Goal: Task Accomplishment & Management: Use online tool/utility

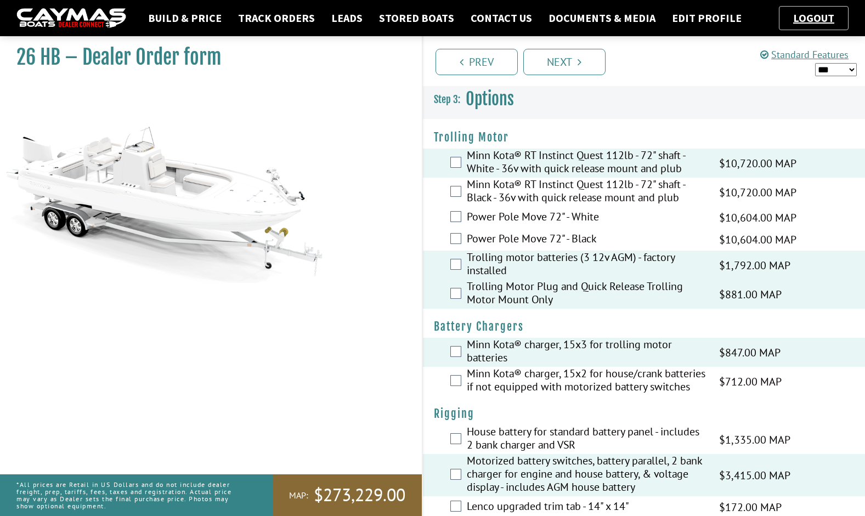
scroll to position [2730, 0]
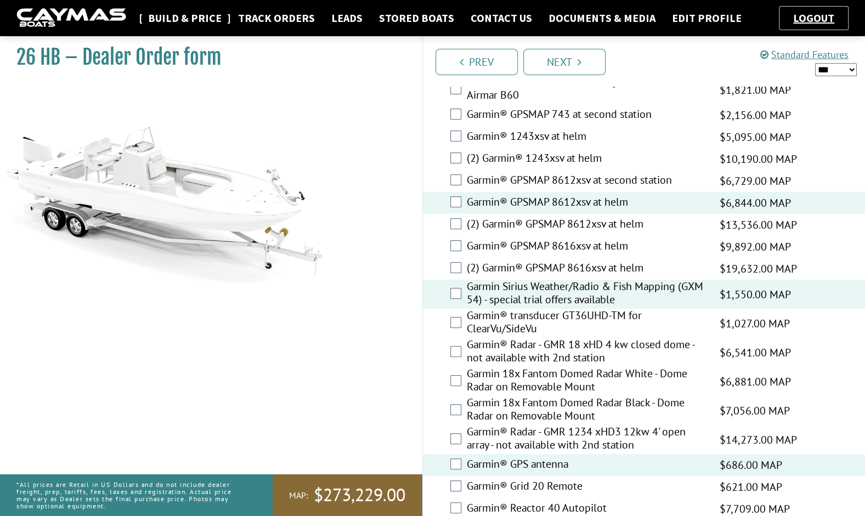
click at [190, 21] on link "Build & Price" at bounding box center [185, 18] width 84 height 14
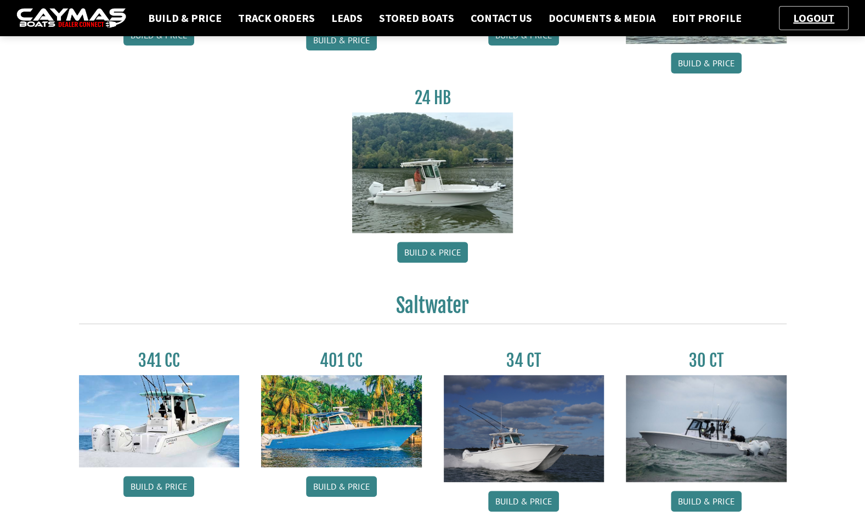
scroll to position [320, 0]
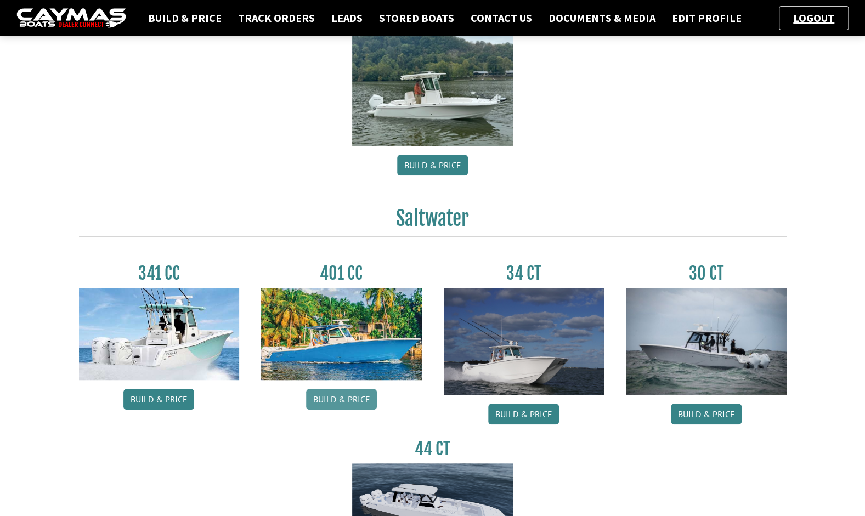
click at [308, 406] on link "Build & Price" at bounding box center [341, 399] width 71 height 21
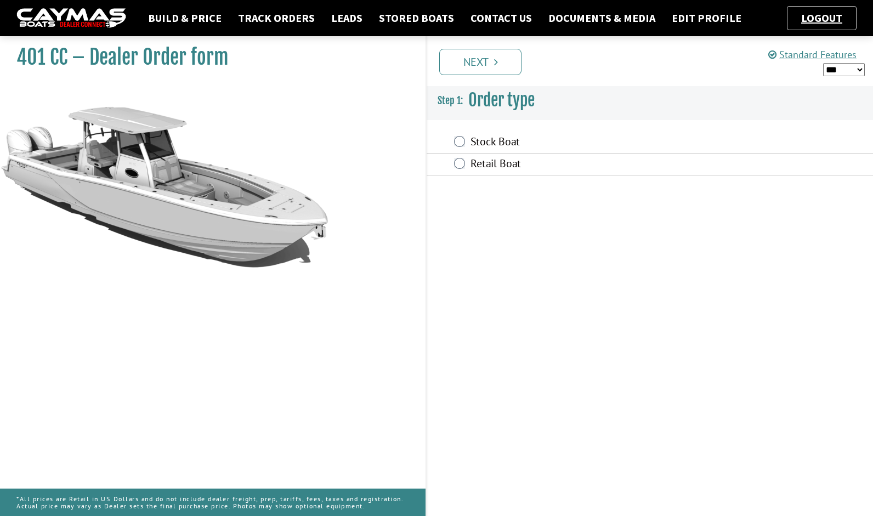
click at [532, 160] on label "Retail Boat" at bounding box center [590, 165] width 241 height 16
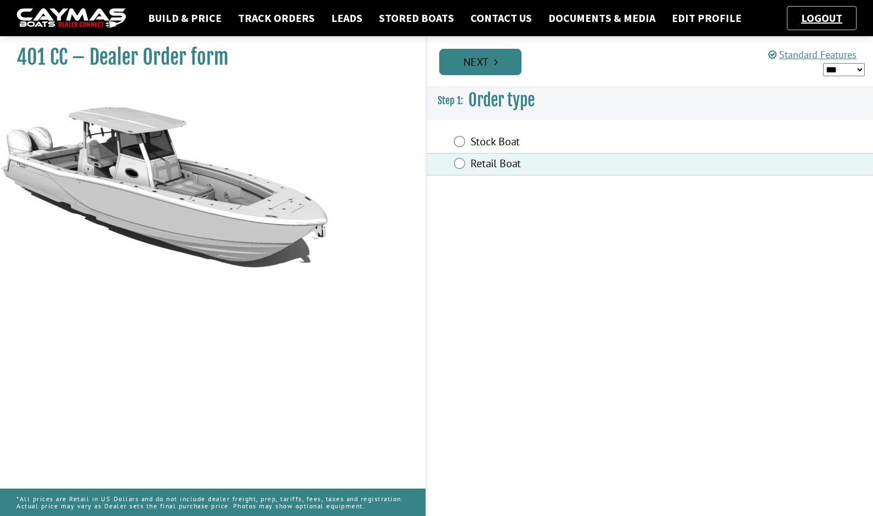
click at [457, 68] on link "Next" at bounding box center [480, 62] width 82 height 26
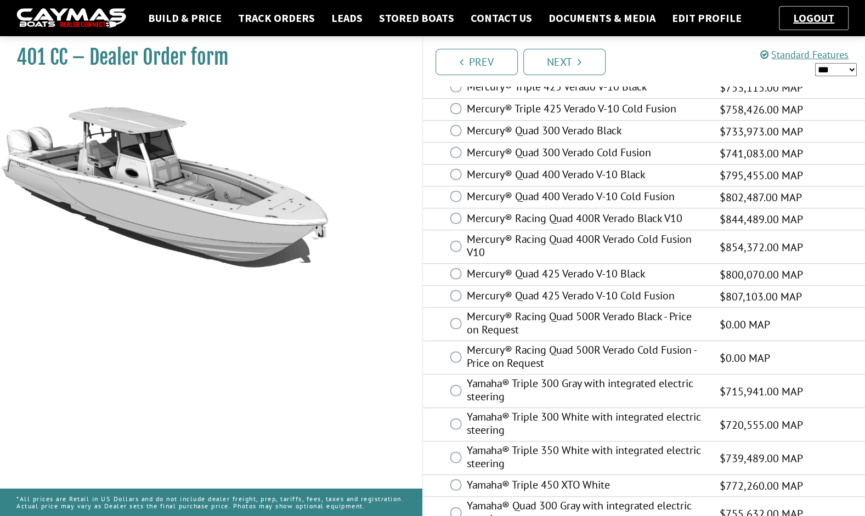
scroll to position [277, 0]
click at [588, 293] on label "Mercury® Quad 425 Verado V-10 Cold Fusion" at bounding box center [586, 296] width 239 height 16
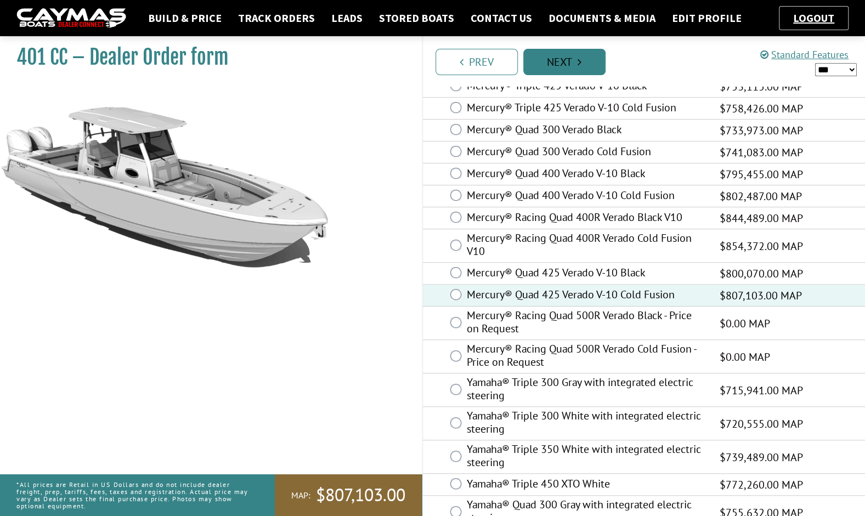
click at [568, 66] on link "Next" at bounding box center [564, 62] width 82 height 26
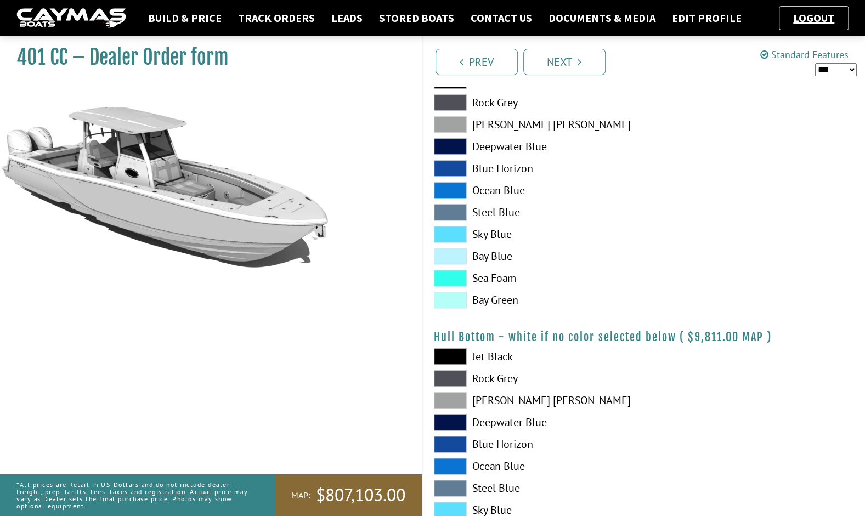
scroll to position [662, 0]
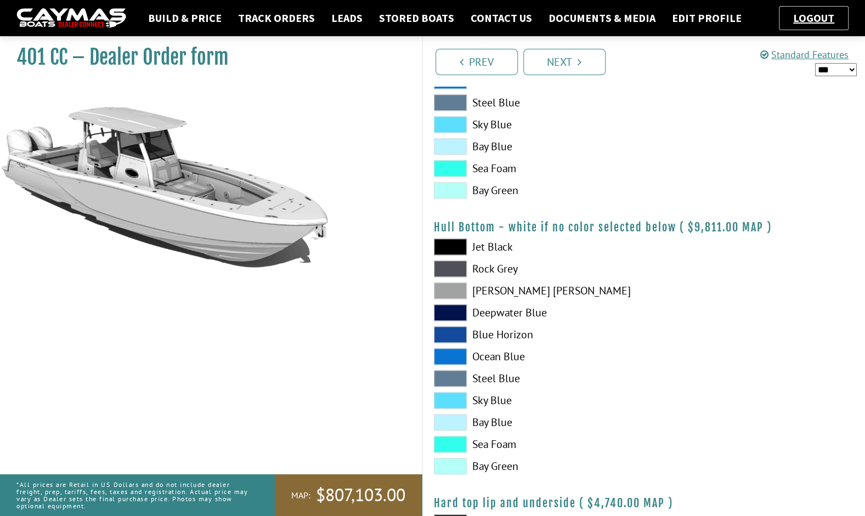
click at [447, 240] on span at bounding box center [450, 247] width 33 height 16
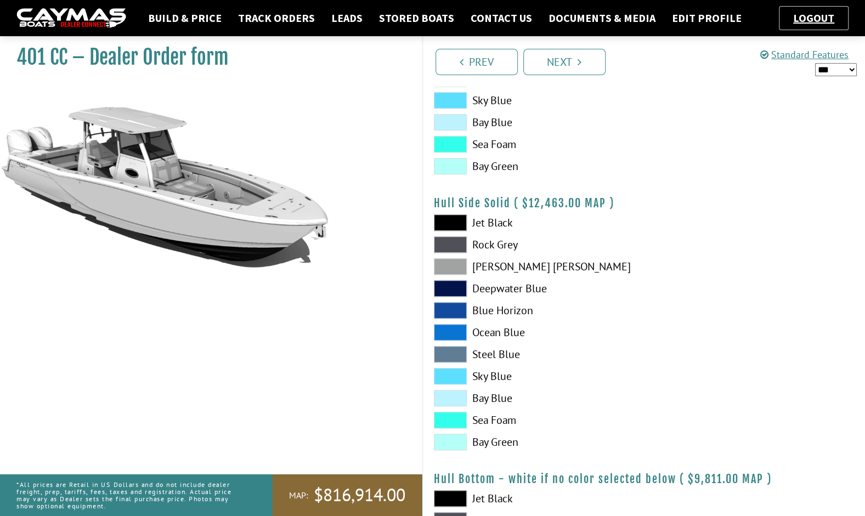
scroll to position [402, 0]
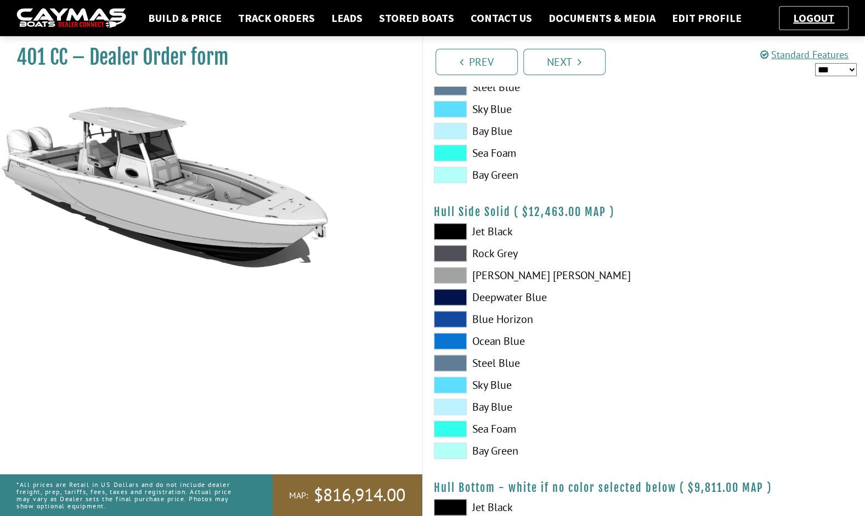
click at [451, 274] on span at bounding box center [450, 275] width 33 height 16
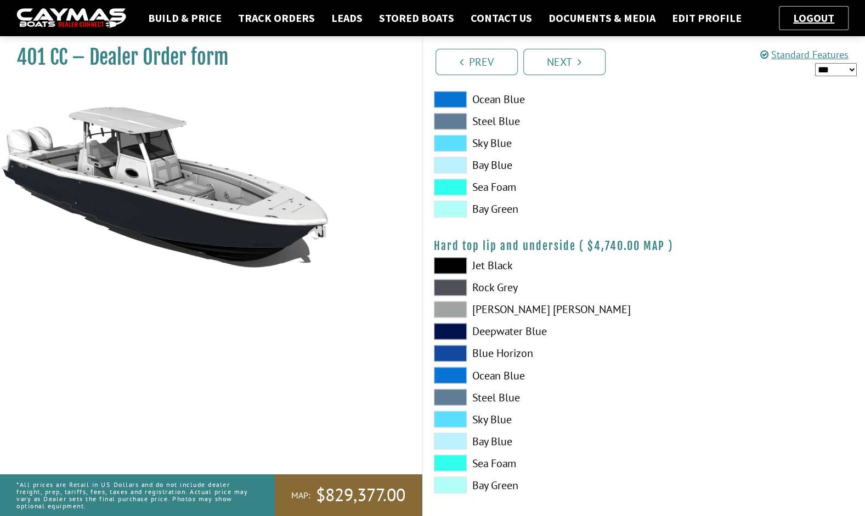
scroll to position [947, 0]
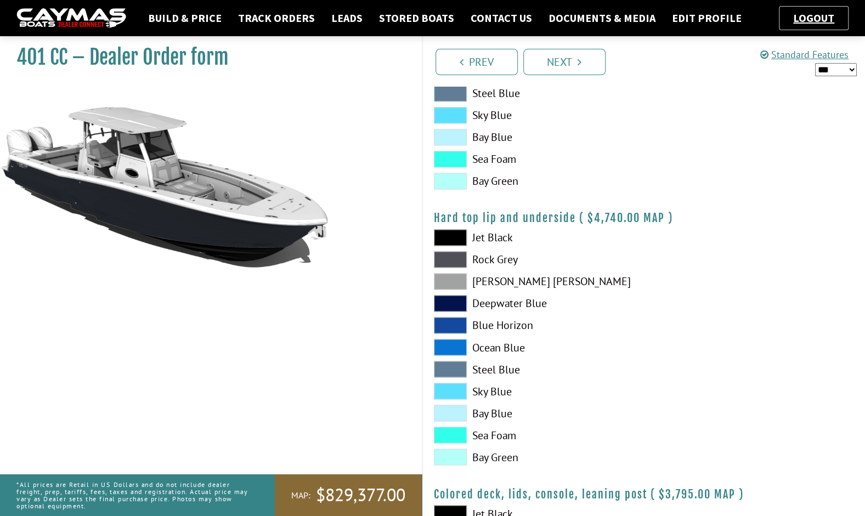
click at [454, 276] on span at bounding box center [450, 281] width 33 height 16
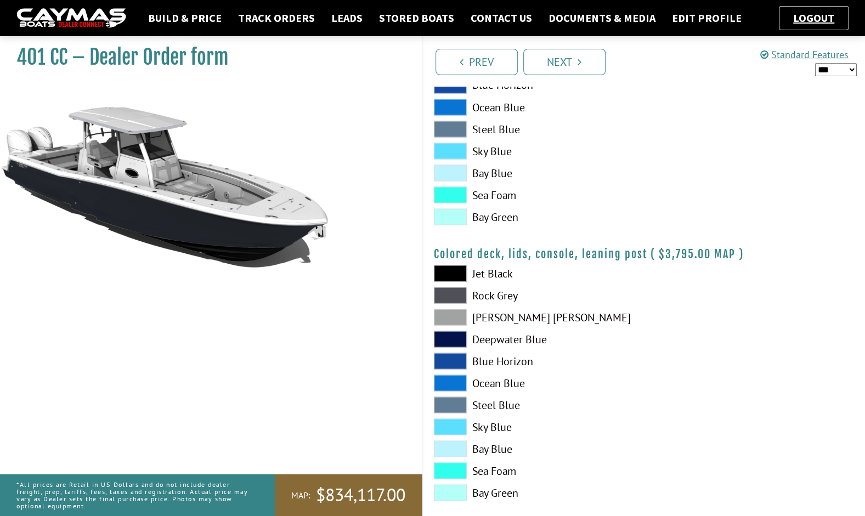
scroll to position [1202, 0]
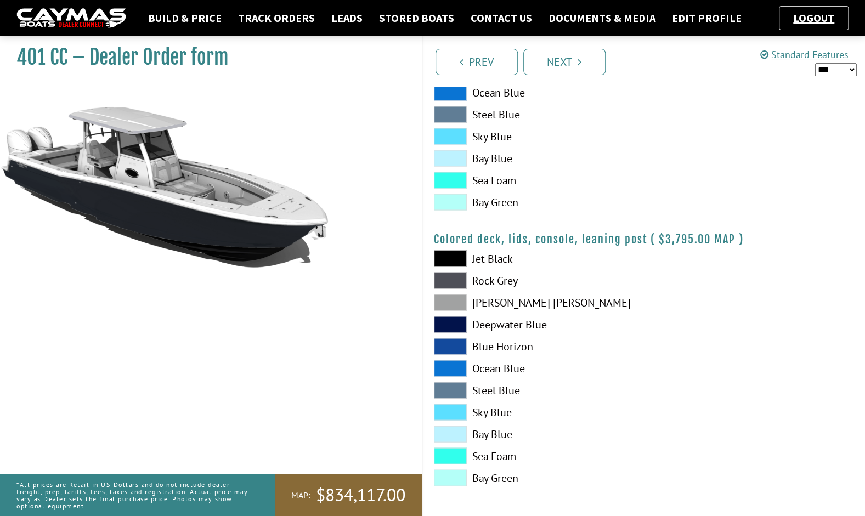
click at [580, 75] on link "Next" at bounding box center [564, 62] width 82 height 26
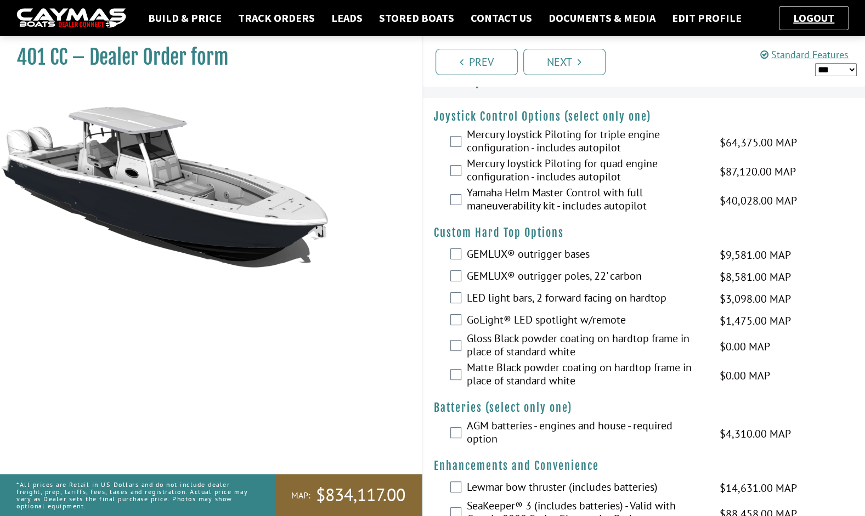
scroll to position [0, 0]
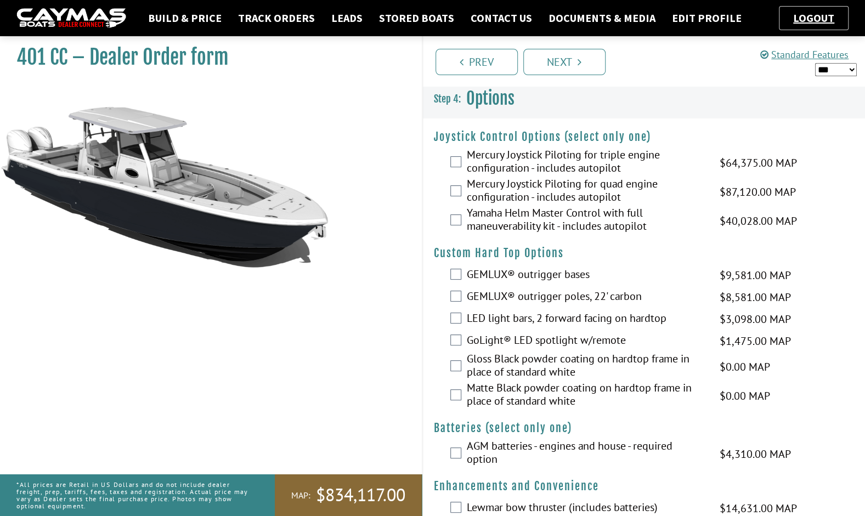
click at [566, 161] on label "Mercury Joystick Piloting for triple engine configuration - includes autopilot" at bounding box center [586, 162] width 239 height 29
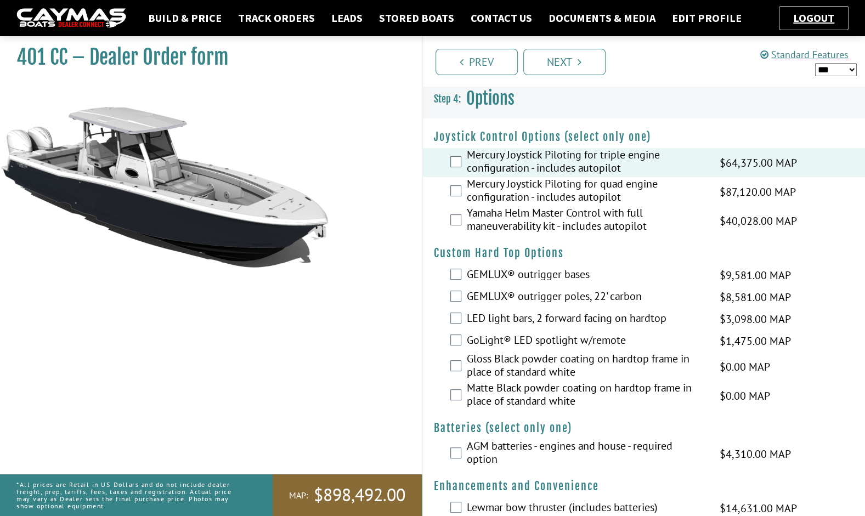
click at [585, 163] on label "Mercury Joystick Piloting for triple engine configuration - includes autopilot" at bounding box center [586, 162] width 239 height 29
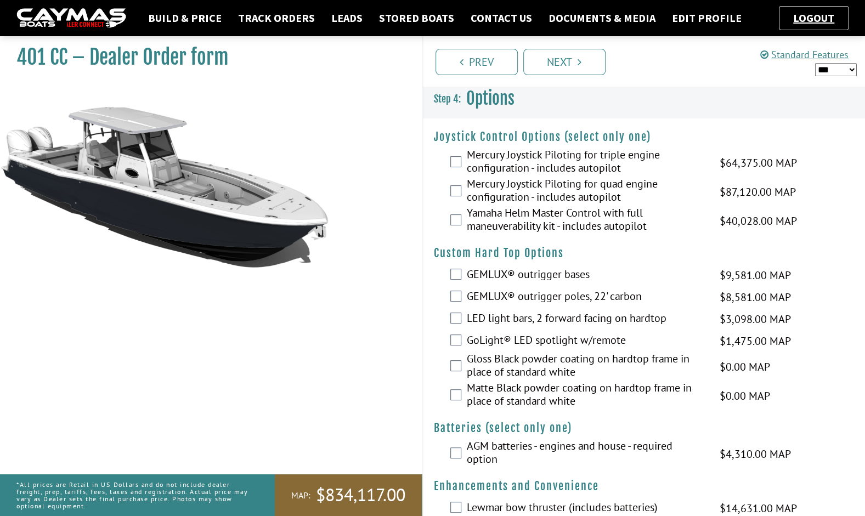
click at [588, 185] on label "Mercury Joystick Piloting for quad engine configuration - includes autopilot" at bounding box center [586, 191] width 239 height 29
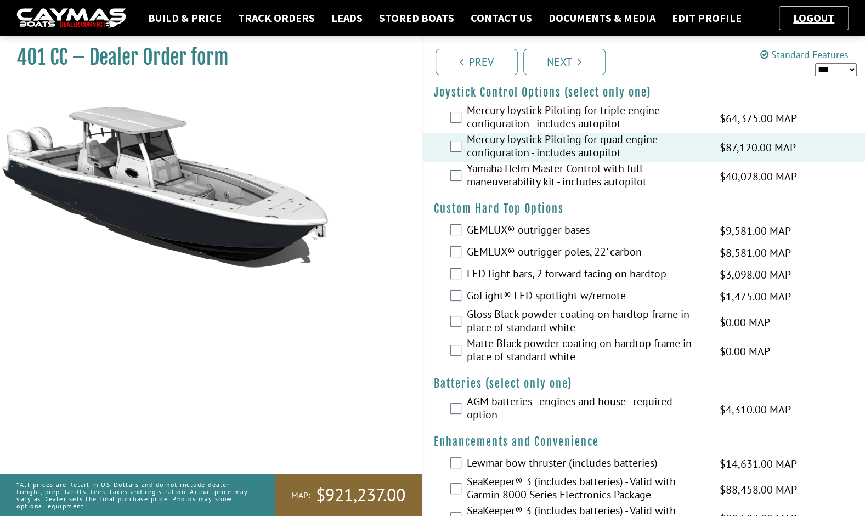
scroll to position [46, 0]
click at [537, 229] on label "GEMLUX® outrigger bases" at bounding box center [586, 230] width 239 height 16
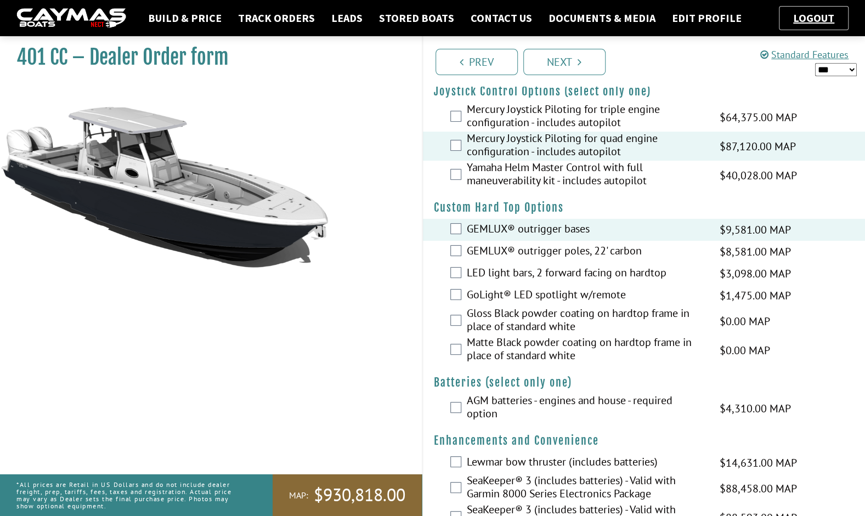
click at [536, 254] on label "GEMLUX® outrigger poles, 22' carbon" at bounding box center [586, 252] width 239 height 16
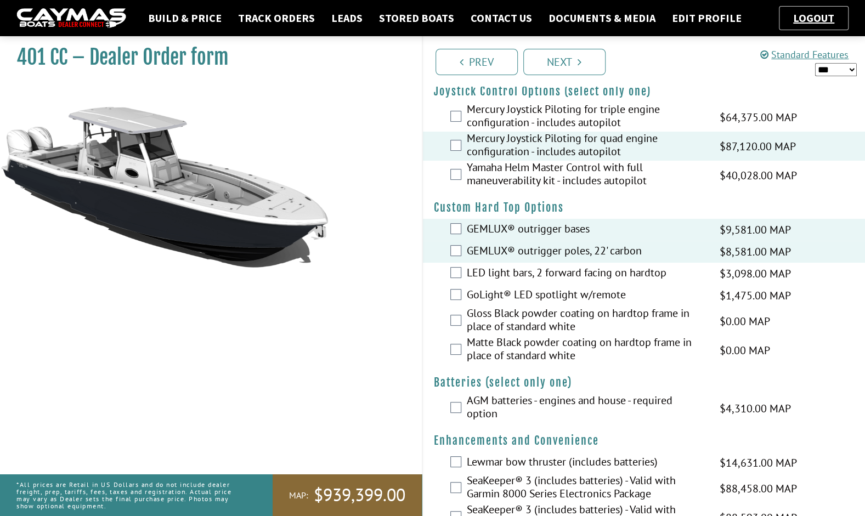
click at [543, 398] on label "AGM batteries - engines and house - required option" at bounding box center [586, 408] width 239 height 29
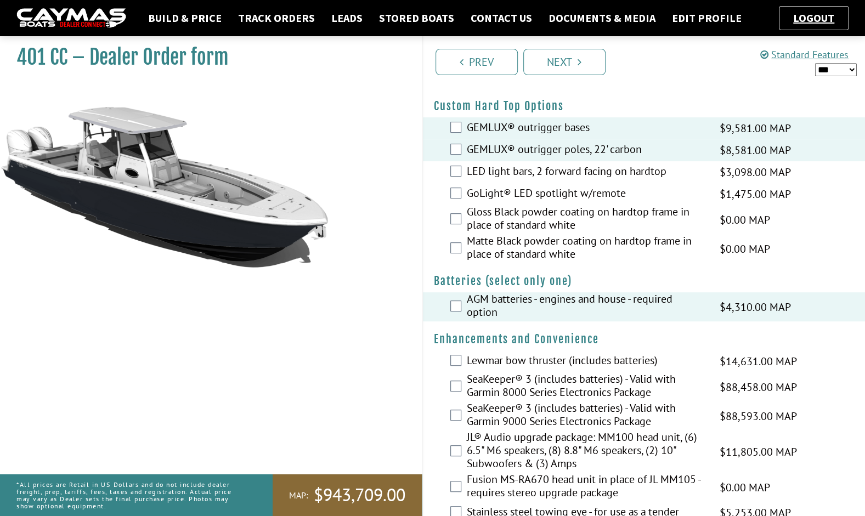
scroll to position [188, 0]
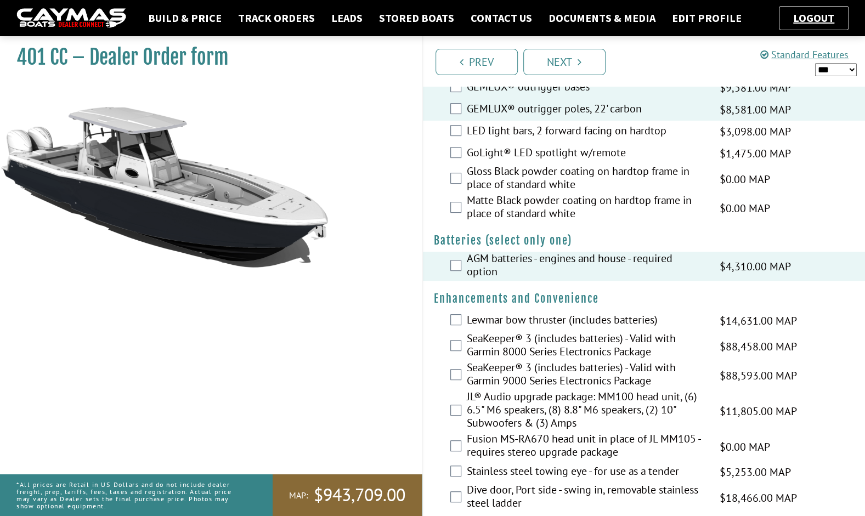
click at [533, 316] on label "Lewmar bow thruster (includes batteries)" at bounding box center [586, 321] width 239 height 16
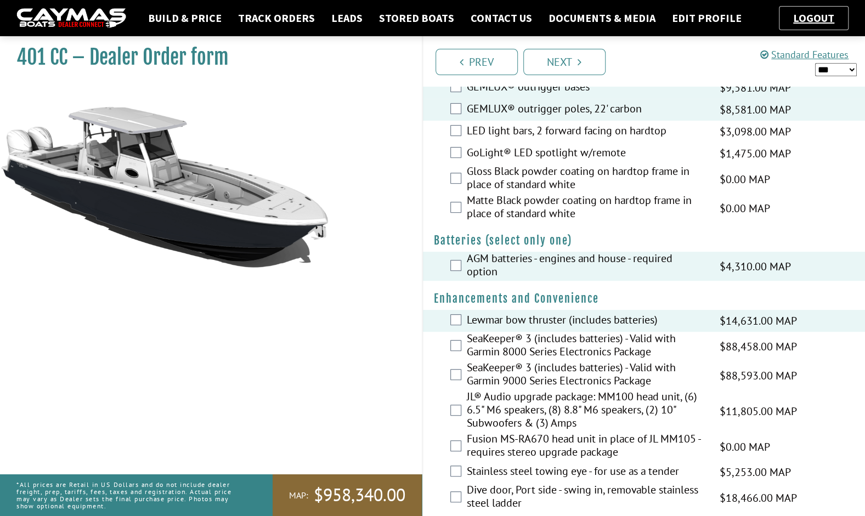
click at [530, 335] on label "SeaKeeper® 3 (includes batteries) - Valid with Garmin 8000 Series Electronics P…" at bounding box center [586, 346] width 239 height 29
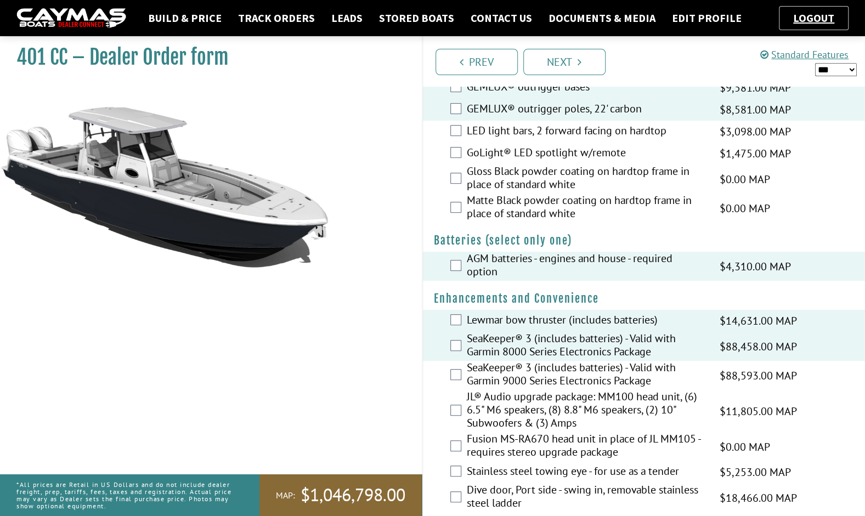
click at [528, 348] on label "SeaKeeper® 3 (includes batteries) - Valid with Garmin 8000 Series Electronics P…" at bounding box center [586, 346] width 239 height 29
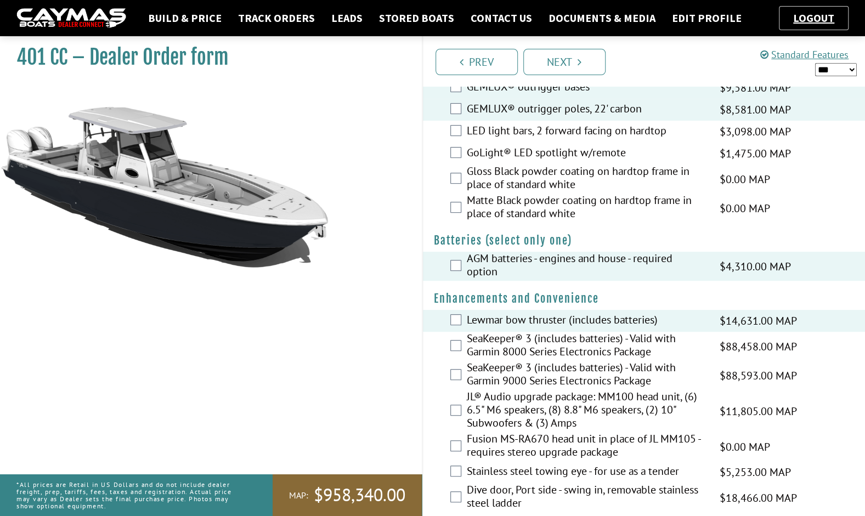
click at [534, 371] on label "SeaKeeper® 3 (includes batteries) - Valid with Garmin 9000 Series Electronics P…" at bounding box center [586, 375] width 239 height 29
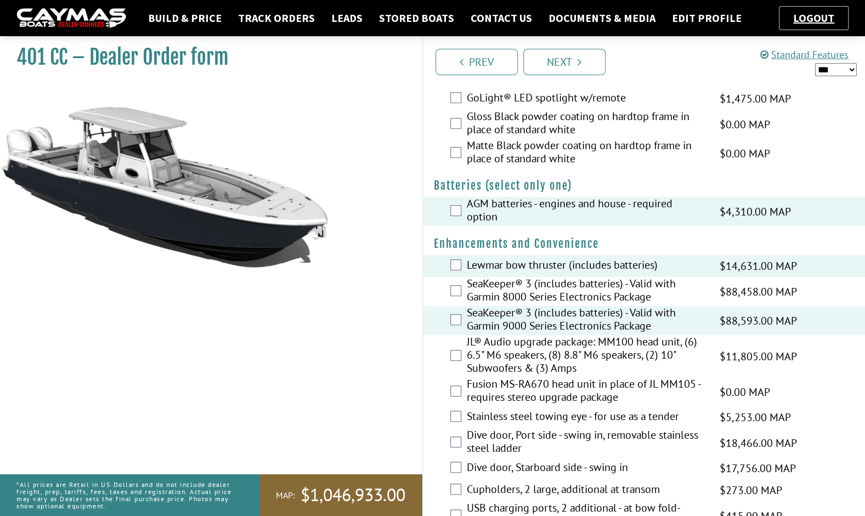
scroll to position [243, 0]
click at [524, 357] on label "JL® Audio upgrade package: MM100 head unit, (6) 6.5" M6 speakers, (8) 8.8" M6 s…" at bounding box center [586, 355] width 239 height 42
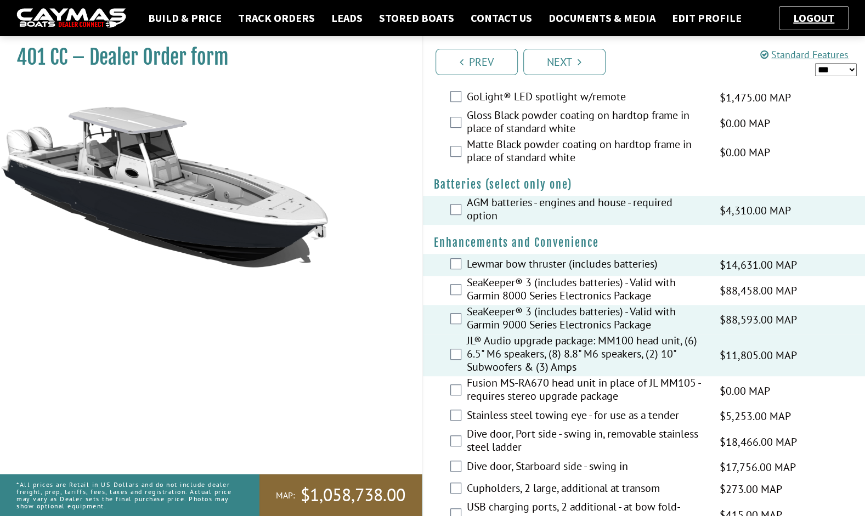
click at [523, 383] on label "Fusion MS-RA670 head unit in place of JL MM105 - requires stereo upgrade package" at bounding box center [586, 390] width 239 height 29
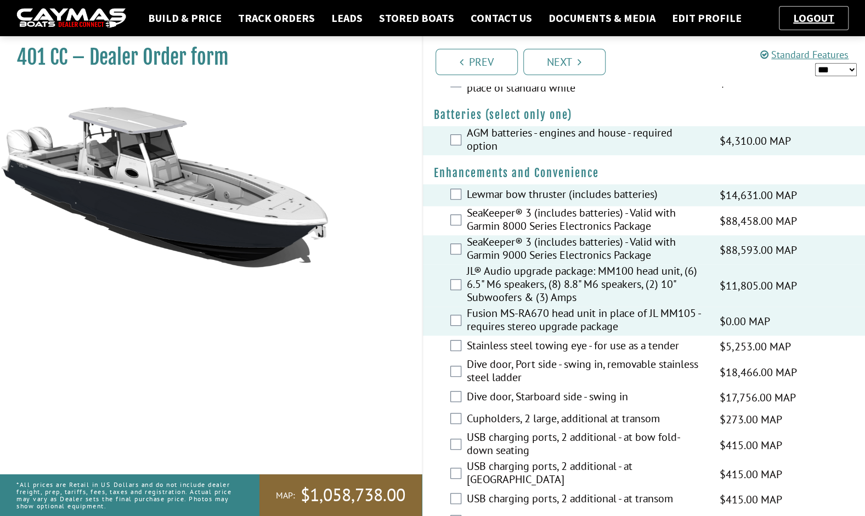
scroll to position [315, 0]
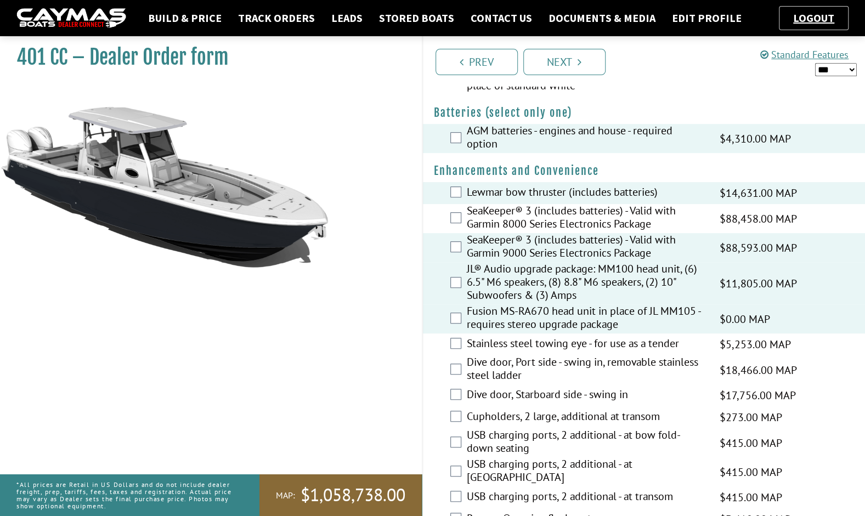
click at [531, 366] on label "Dive door, Port side - swing in, removable stainless steel ladder" at bounding box center [586, 369] width 239 height 29
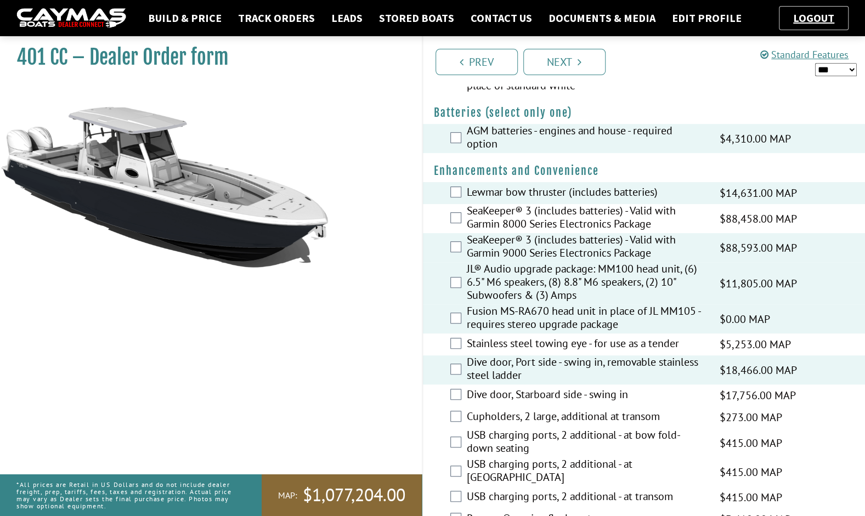
click at [532, 390] on label "Dive door, Starboard side - swing in" at bounding box center [586, 396] width 239 height 16
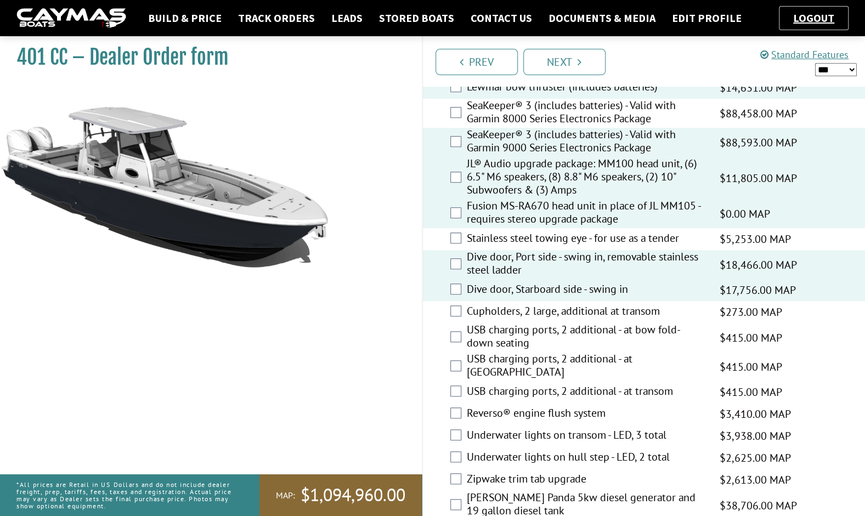
scroll to position [435, 0]
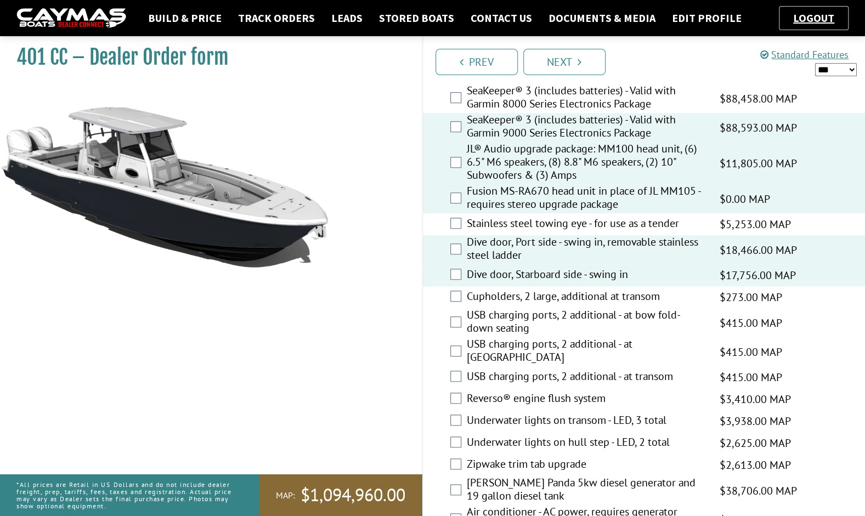
click at [541, 413] on label "Underwater lights on transom - LED, 3 total" at bounding box center [586, 421] width 239 height 16
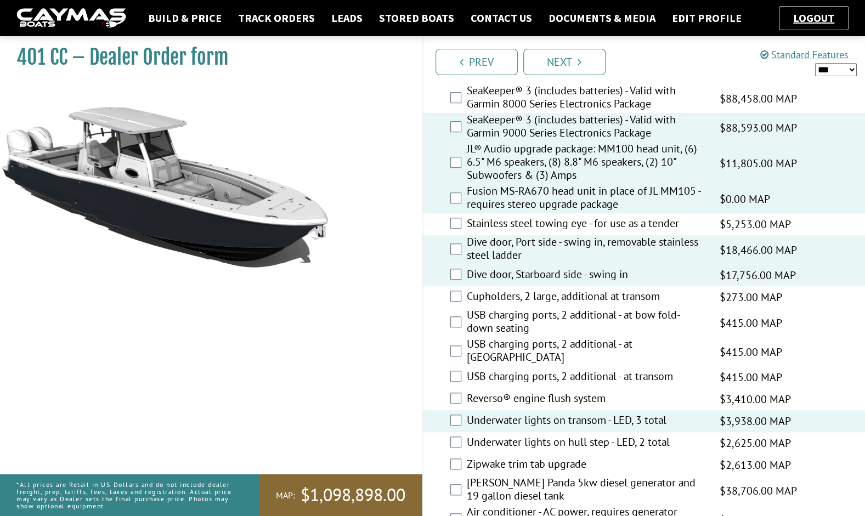
click at [487, 391] on label "Reverso® engine flush system" at bounding box center [586, 399] width 239 height 16
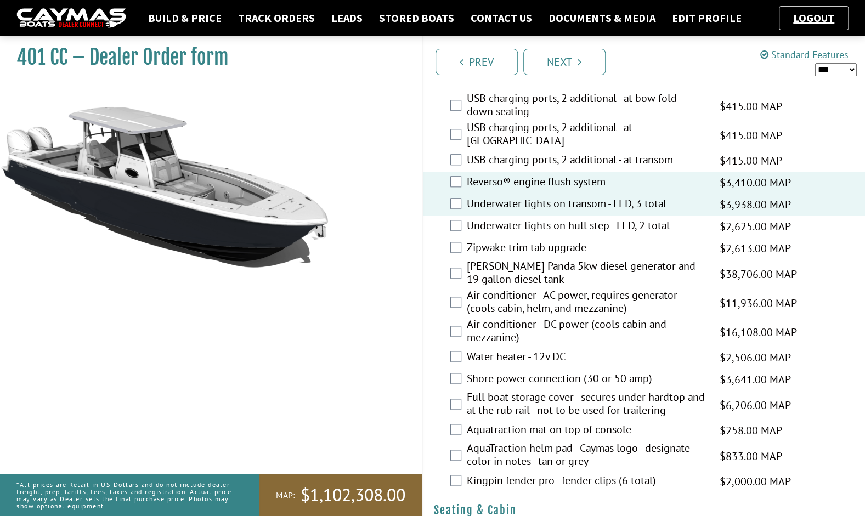
scroll to position [673, 0]
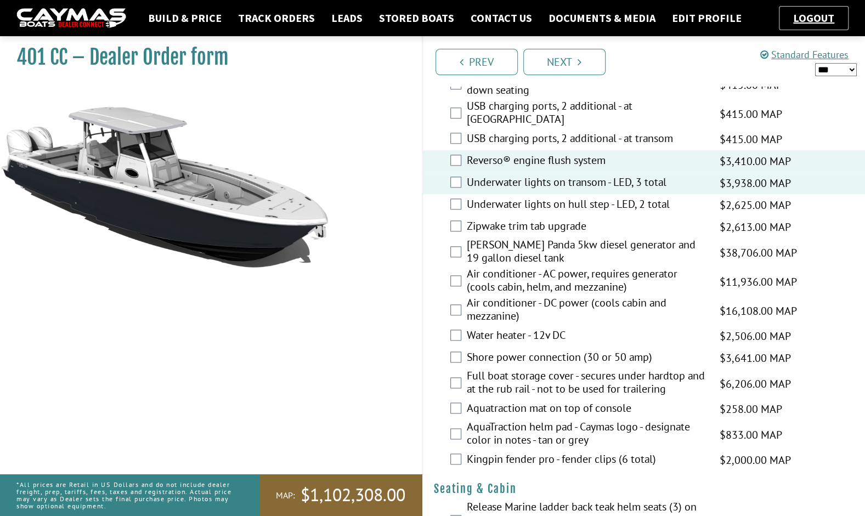
click at [508, 238] on label "[PERSON_NAME] Panda 5kw diesel generator and 19 gallon diesel tank" at bounding box center [586, 252] width 239 height 29
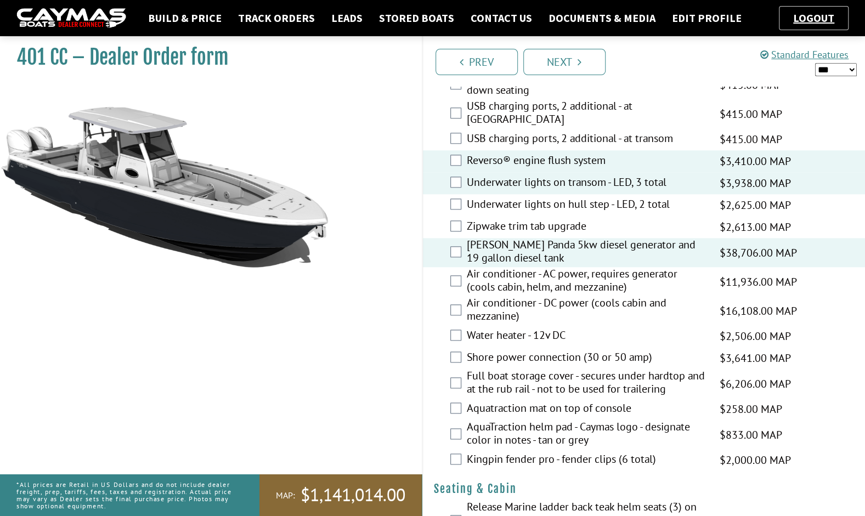
click at [511, 275] on label "Air conditioner - AC power, requires generator (cools cabin, helm, and mezzanin…" at bounding box center [586, 281] width 239 height 29
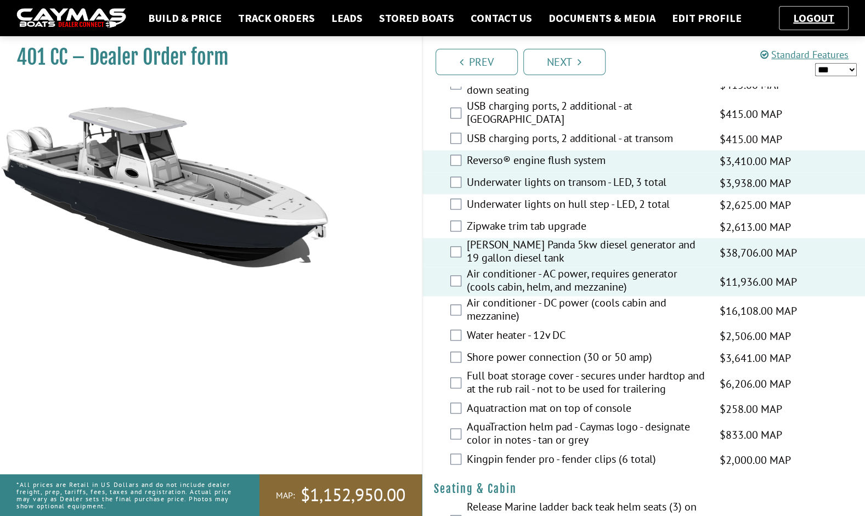
click at [520, 347] on div "Shore power connection (30 or 50 amp) $3,641.00 MAP $3,641.00 MSRP $2,185.00 $2…" at bounding box center [644, 358] width 442 height 22
click at [523, 350] on label "Shore power connection (30 or 50 amp)" at bounding box center [586, 358] width 239 height 16
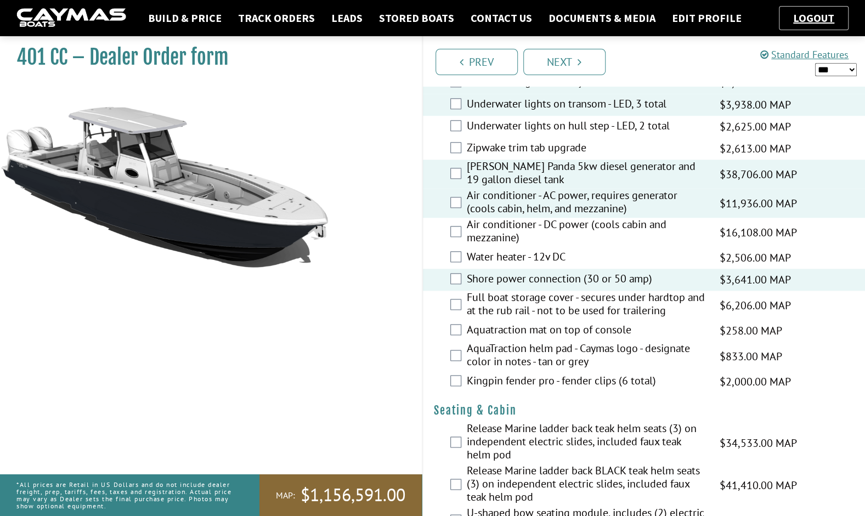
scroll to position [753, 0]
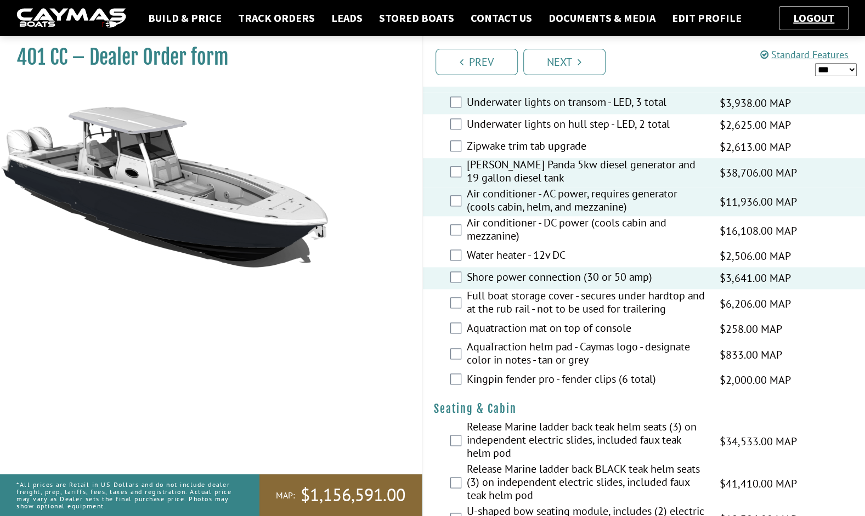
click at [524, 321] on label "Aquatraction mat on top of console" at bounding box center [586, 329] width 239 height 16
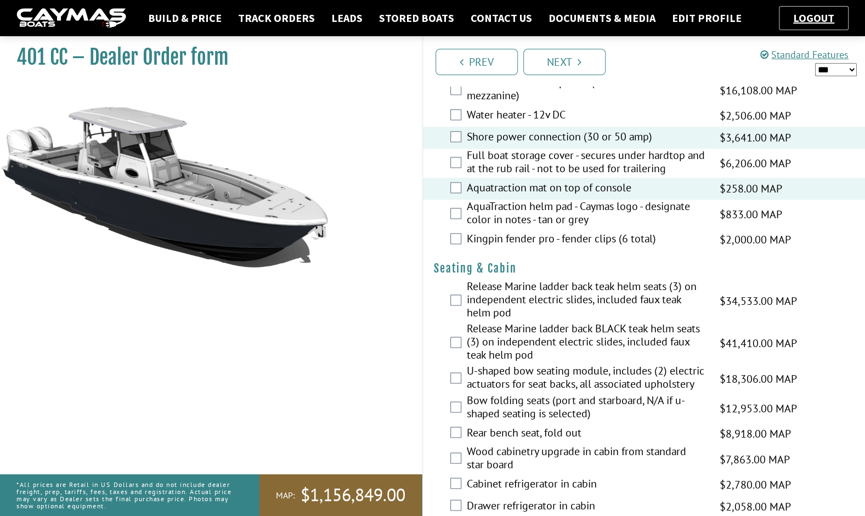
scroll to position [898, 0]
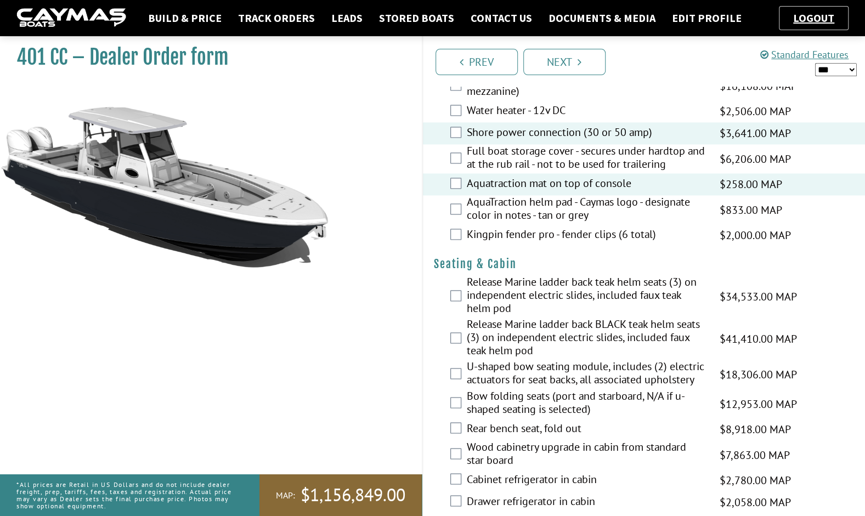
click at [617, 276] on label "Release Marine ladder back teak helm seats (3) on independent electric slides, …" at bounding box center [586, 296] width 239 height 42
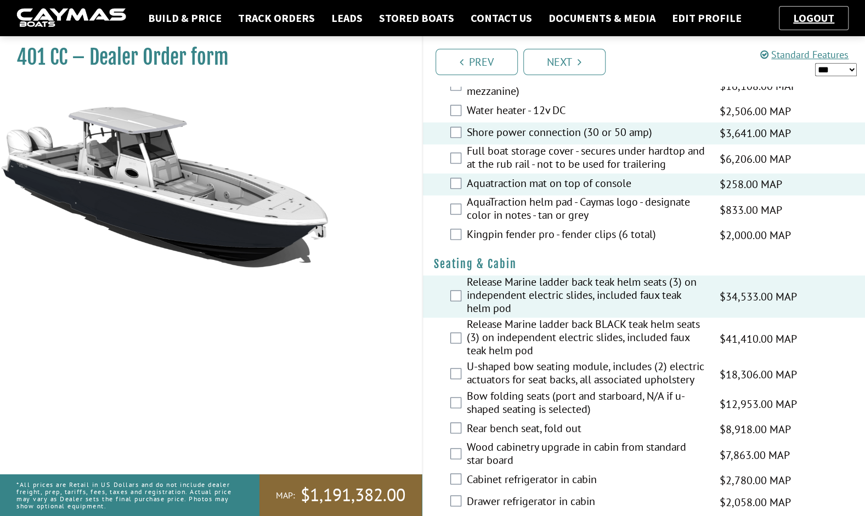
click at [561, 362] on label "U-shaped bow seating module, includes (2) electric actuators for seat backs, al…" at bounding box center [586, 374] width 239 height 29
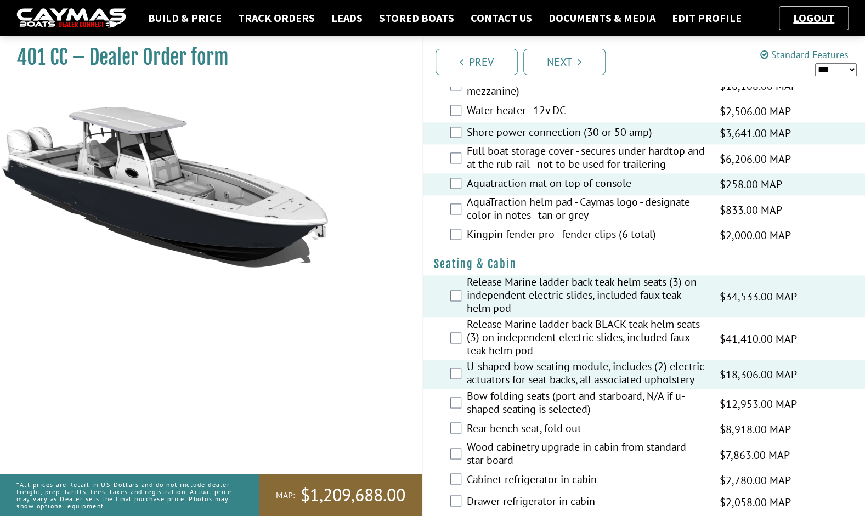
click at [495, 421] on label "Rear bench seat, fold out" at bounding box center [586, 429] width 239 height 16
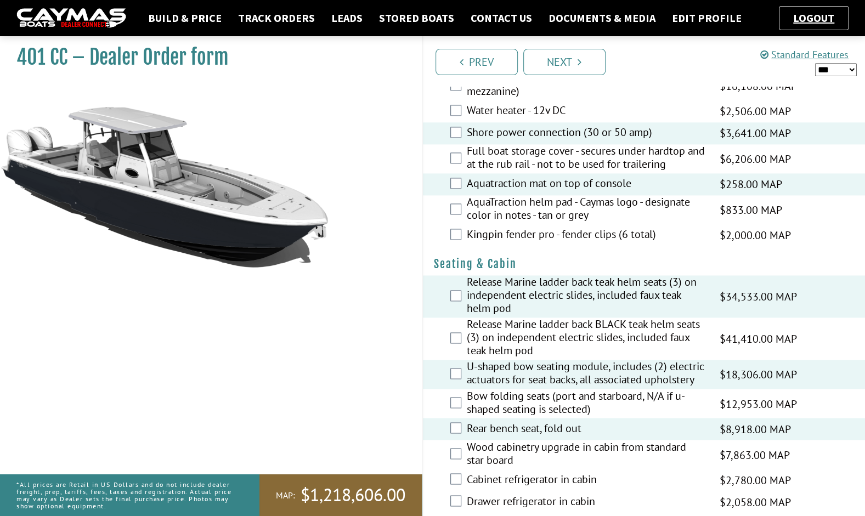
click at [489, 447] on label "Wood cabinetry upgrade in cabin from standard star board" at bounding box center [586, 454] width 239 height 29
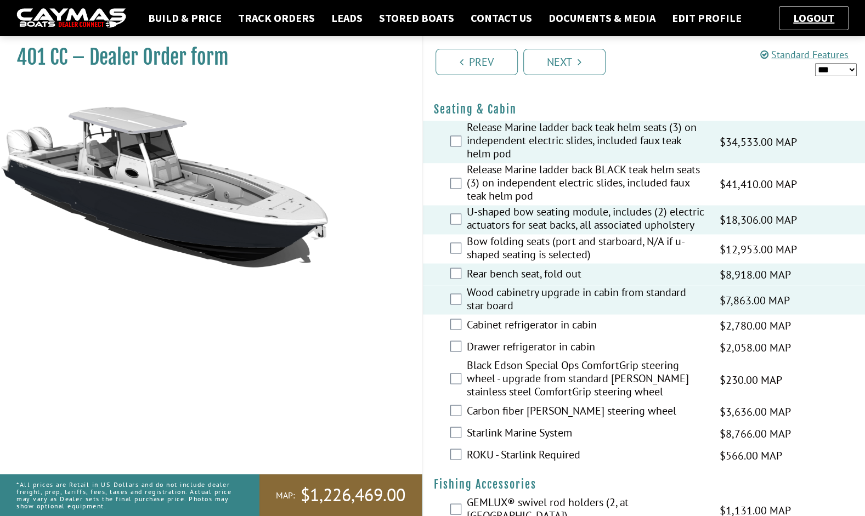
scroll to position [1060, 0]
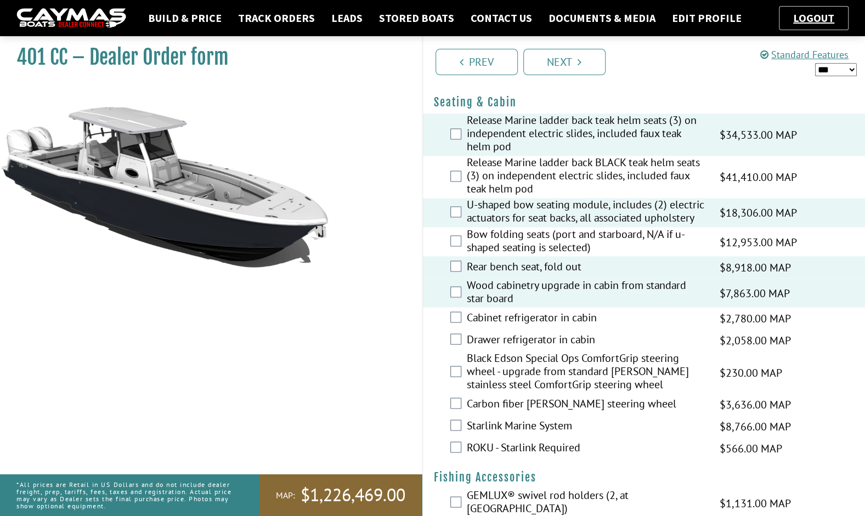
click at [532, 333] on label "Drawer refrigerator in cabin" at bounding box center [586, 340] width 239 height 16
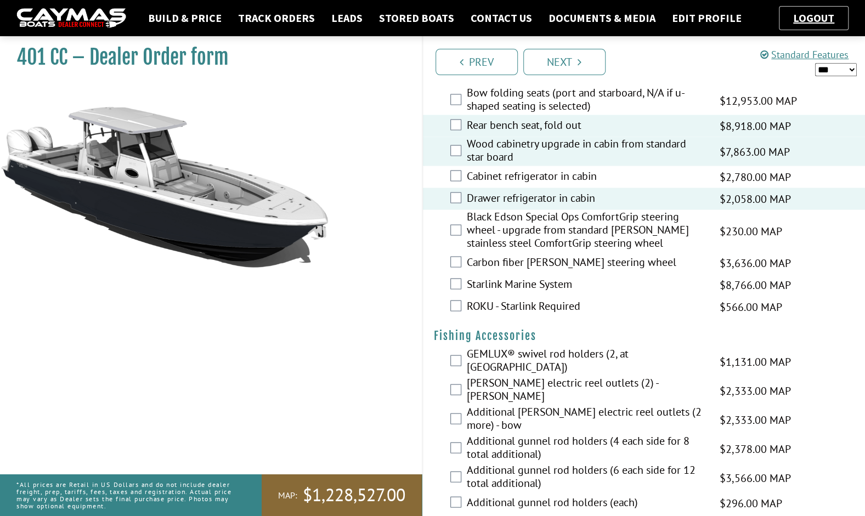
scroll to position [1214, 0]
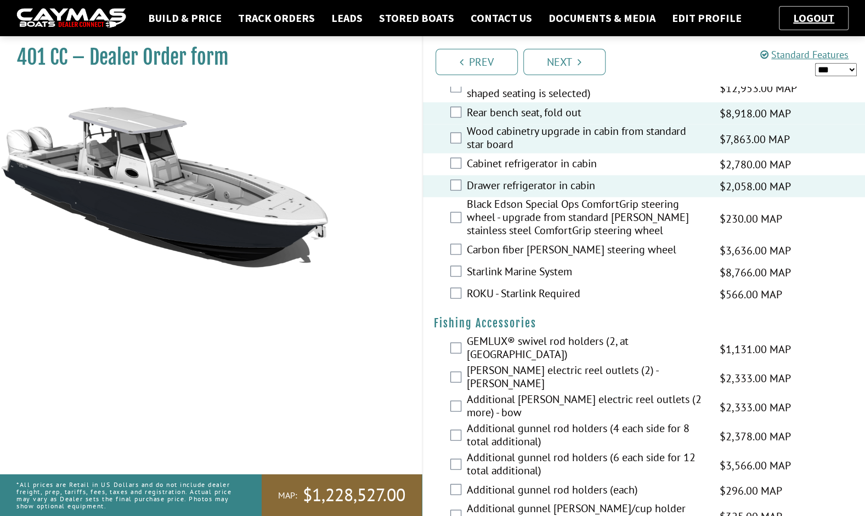
click at [591, 450] on label "Additional gunnel rod holders (6 each side for 12 total additional)" at bounding box center [586, 464] width 239 height 29
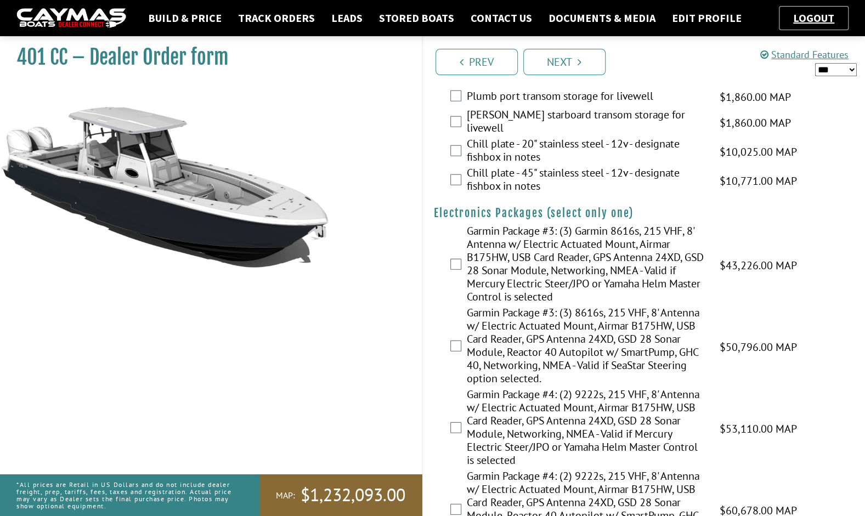
scroll to position [1706, 0]
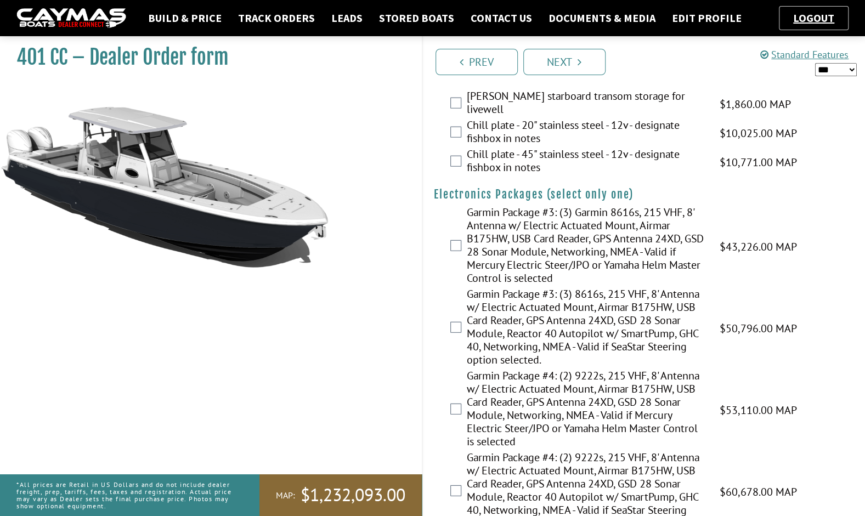
click at [641, 378] on label "Garmin Package #4: (2) 9222s, 215 VHF, 8' Antenna w/ Electric Actuated Mount, A…" at bounding box center [586, 410] width 239 height 82
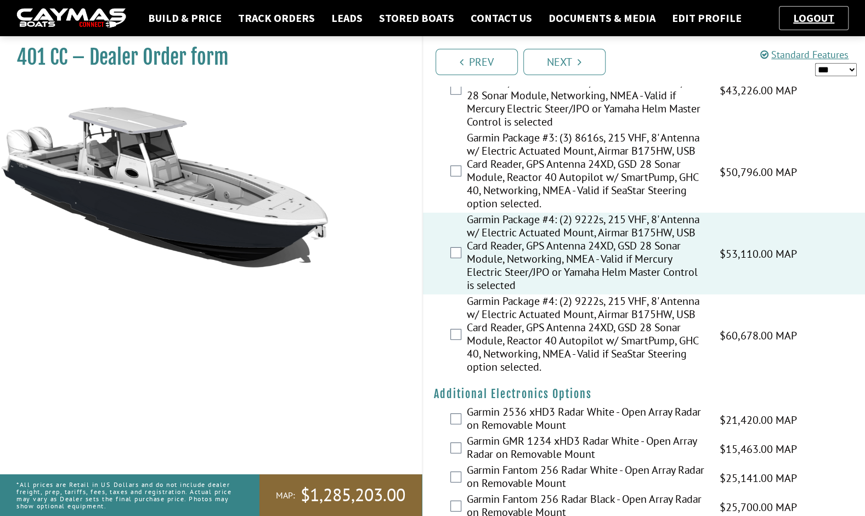
scroll to position [1894, 0]
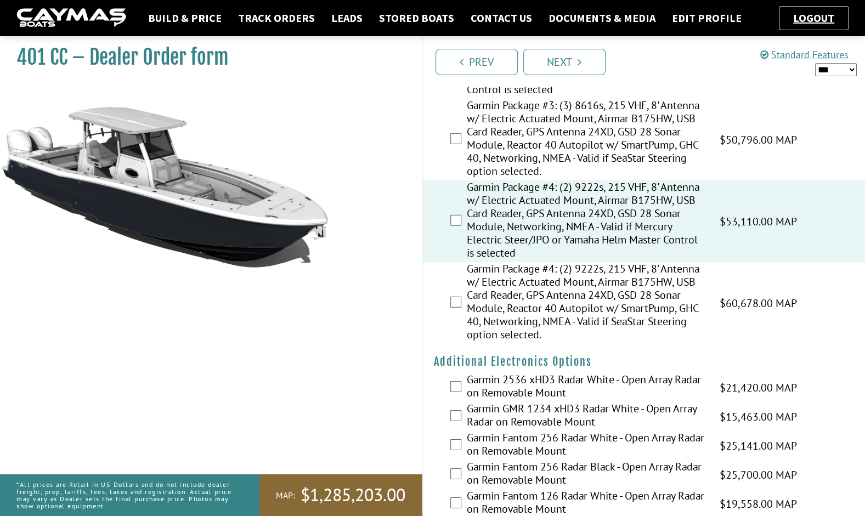
click at [561, 402] on label "Garmin GMR 1234 xHD3 Radar White - Open Array Radar on Removable Mount" at bounding box center [586, 416] width 239 height 29
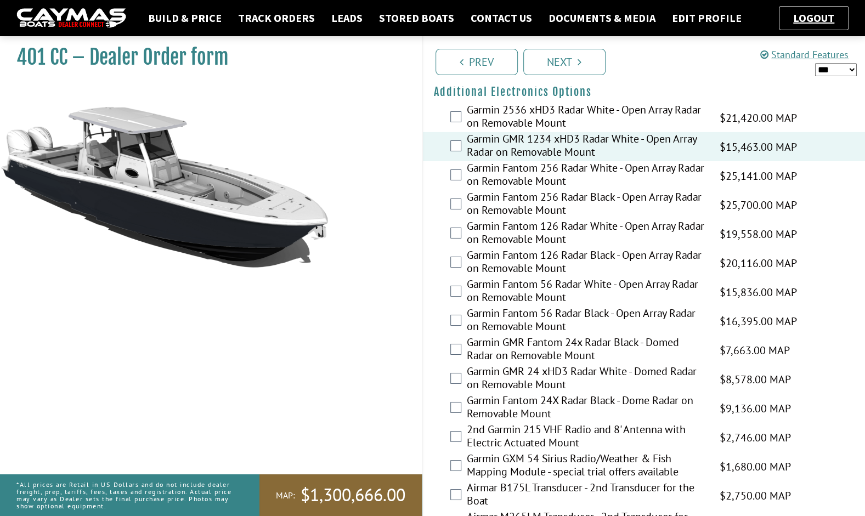
scroll to position [2167, 0]
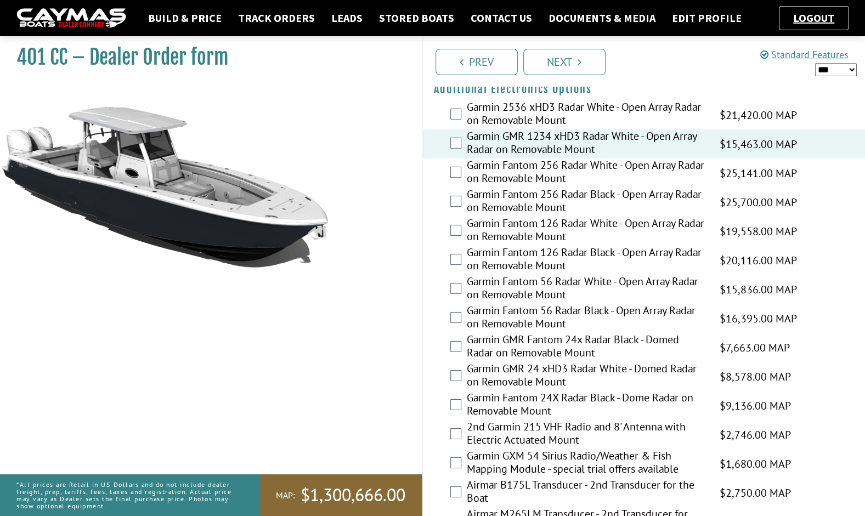
click at [565, 449] on label "Garmin GXM 54 Sirius Radio/Weather & Fish Mapping Module - special trial offers…" at bounding box center [586, 463] width 239 height 29
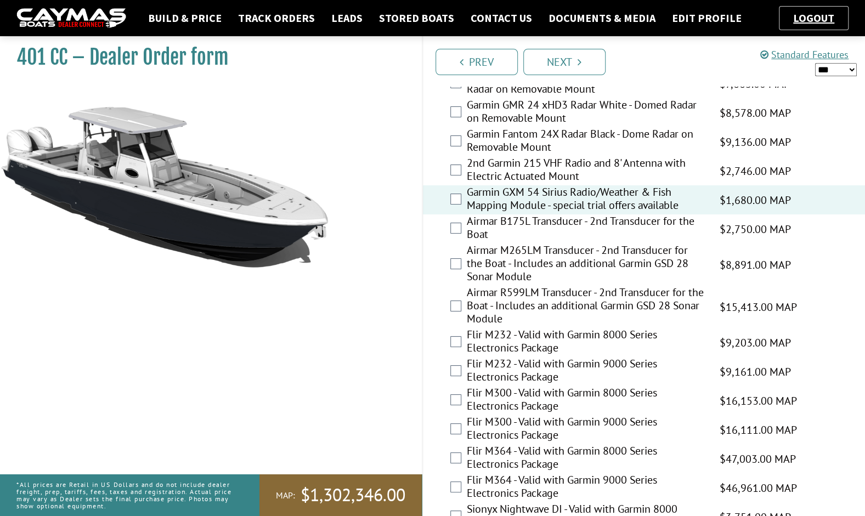
scroll to position [2517, 0]
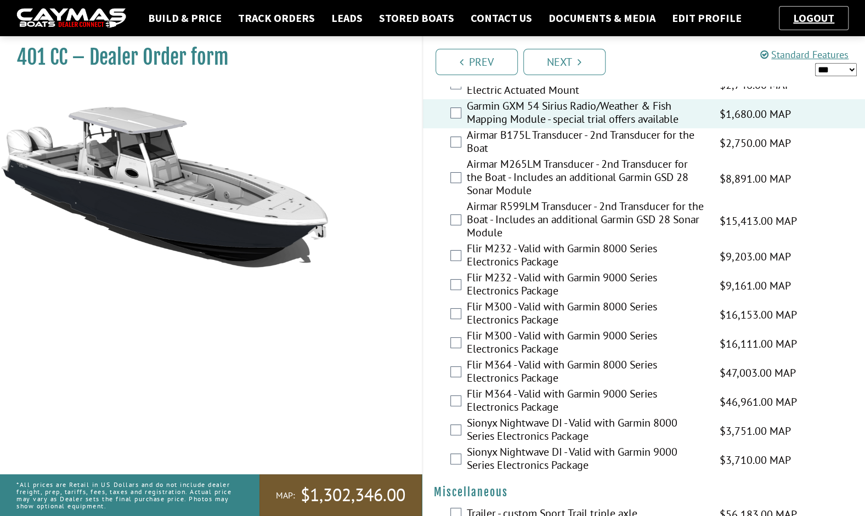
click at [353, 499] on span "$1,302,346.00" at bounding box center [352, 495] width 105 height 23
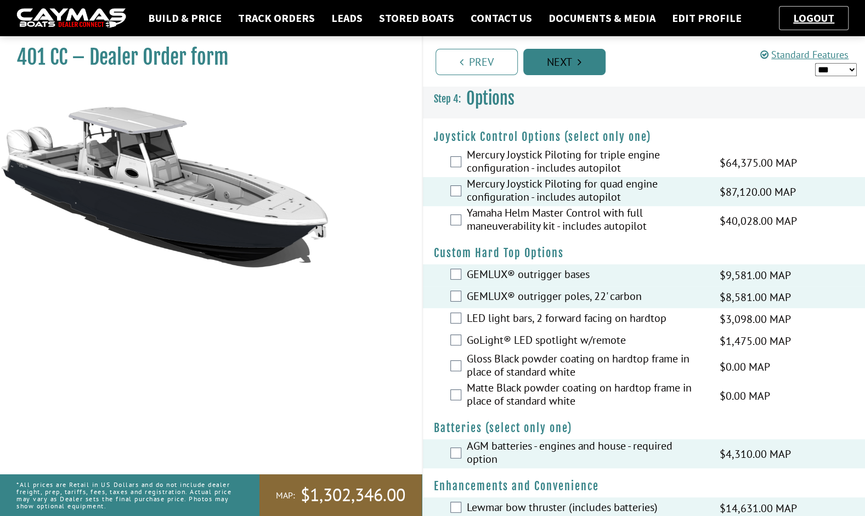
click at [528, 59] on link "Next" at bounding box center [564, 62] width 82 height 26
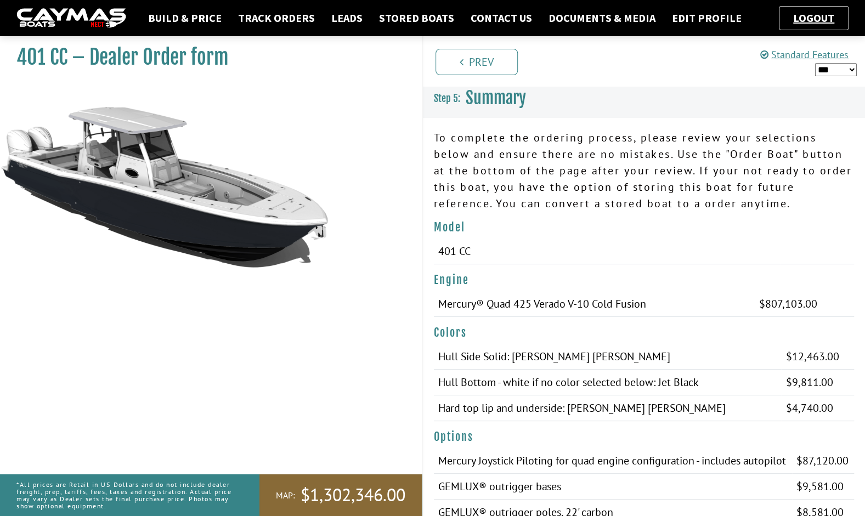
click at [850, 67] on select "*** ****** ******" at bounding box center [836, 70] width 42 height 14
click at [815, 63] on select "*** ****** ******" at bounding box center [836, 70] width 42 height 14
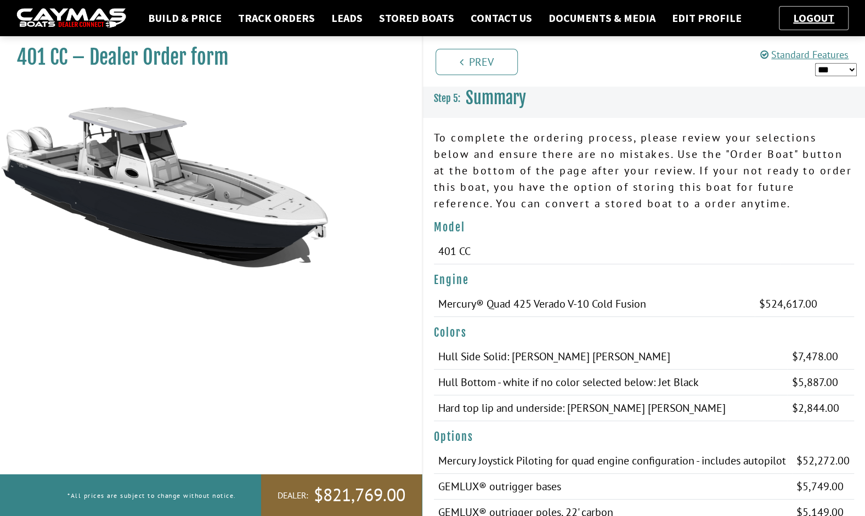
click at [831, 72] on select "*** ****** ******" at bounding box center [836, 70] width 42 height 14
select select "*"
click at [815, 63] on select "*** ****** ******" at bounding box center [836, 70] width 42 height 14
